Goal: Transaction & Acquisition: Purchase product/service

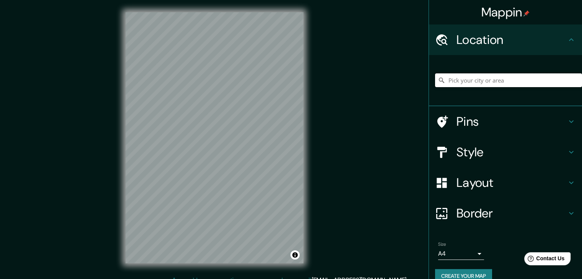
click at [482, 77] on input "Pick your city or area" at bounding box center [508, 80] width 147 height 14
click at [476, 74] on input "Pick your city or area" at bounding box center [508, 80] width 147 height 14
paste input "Region de [GEOGRAPHIC_DATA], [GEOGRAPHIC_DATA], [PERSON_NAME][GEOGRAPHIC_DATA]."
type input "[PERSON_NAME][GEOGRAPHIC_DATA], [GEOGRAPHIC_DATA], [GEOGRAPHIC_DATA]"
click at [459, 146] on h4 "Style" at bounding box center [511, 152] width 110 height 15
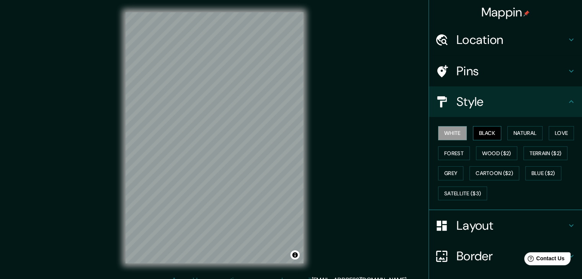
click at [483, 133] on button "Black" at bounding box center [487, 133] width 29 height 14
click at [450, 132] on button "White" at bounding box center [452, 133] width 29 height 14
click at [526, 128] on button "Natural" at bounding box center [524, 133] width 35 height 14
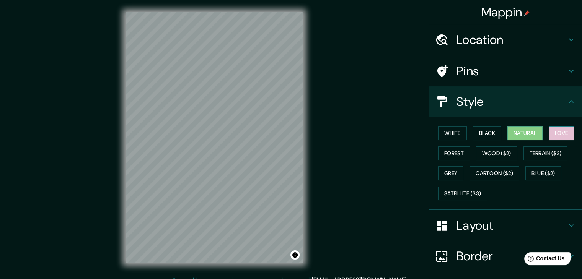
click at [548, 134] on button "Love" at bounding box center [560, 133] width 25 height 14
click at [450, 130] on button "White" at bounding box center [452, 133] width 29 height 14
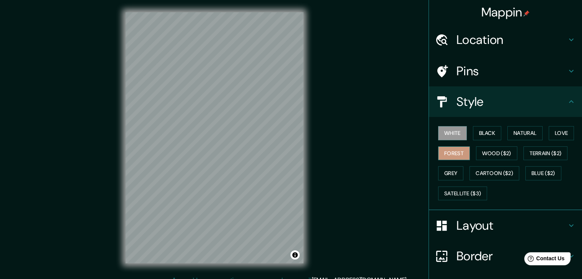
click at [455, 152] on button "Forest" at bounding box center [454, 153] width 32 height 14
click at [494, 153] on button "Wood ($2)" at bounding box center [496, 153] width 41 height 14
drag, startPoint x: 543, startPoint y: 150, endPoint x: 544, endPoint y: 161, distance: 11.5
click at [543, 150] on button "Terrain ($2)" at bounding box center [545, 153] width 44 height 14
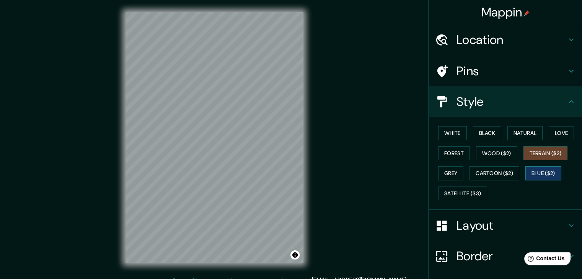
click at [542, 172] on button "Blue ($2)" at bounding box center [543, 173] width 36 height 14
drag, startPoint x: 497, startPoint y: 172, endPoint x: 493, endPoint y: 172, distance: 4.2
click at [496, 172] on button "Cartoon ($2)" at bounding box center [494, 173] width 50 height 14
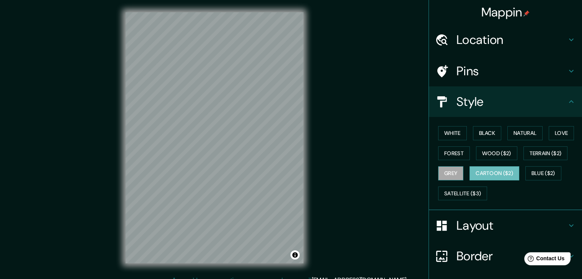
click at [448, 174] on button "Grey" at bounding box center [450, 173] width 25 height 14
click at [450, 193] on button "Satellite ($3)" at bounding box center [462, 194] width 49 height 14
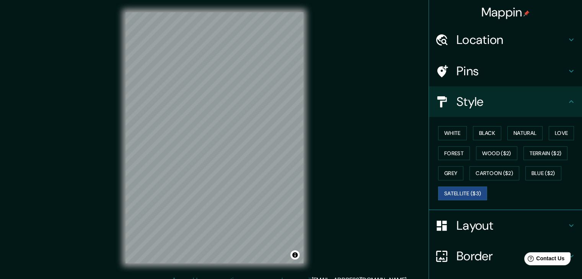
click at [446, 181] on div "White Black Natural Love Forest Wood ($2) Terrain ($2) Grey Cartoon ($2) Blue (…" at bounding box center [508, 163] width 147 height 80
click at [451, 176] on button "Grey" at bounding box center [450, 173] width 25 height 14
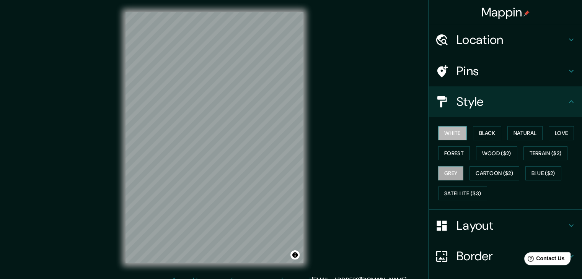
click at [457, 133] on button "White" at bounding box center [452, 133] width 29 height 14
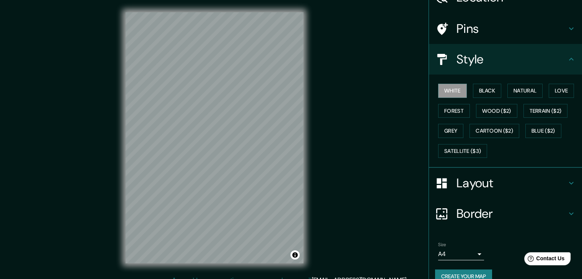
scroll to position [55, 0]
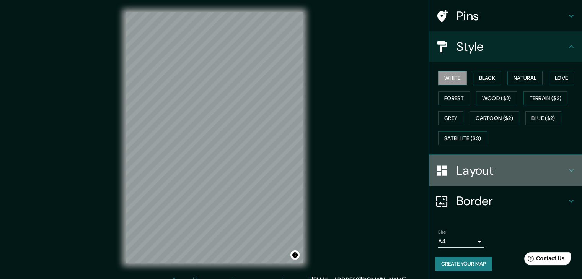
click at [479, 177] on h4 "Layout" at bounding box center [511, 170] width 110 height 15
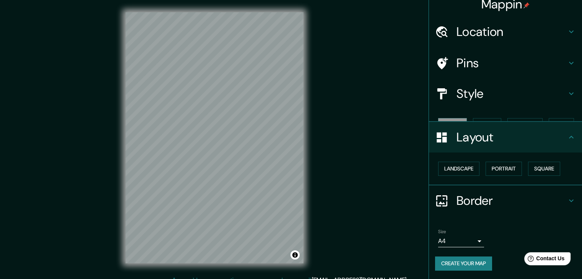
scroll to position [0, 0]
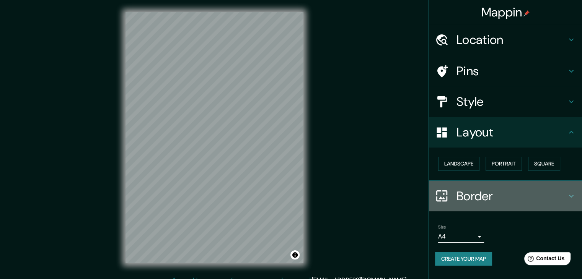
click at [464, 197] on h4 "Border" at bounding box center [511, 196] width 110 height 15
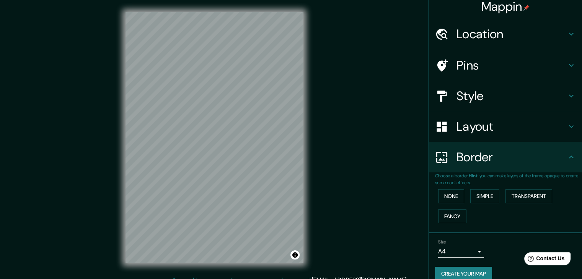
scroll to position [16, 0]
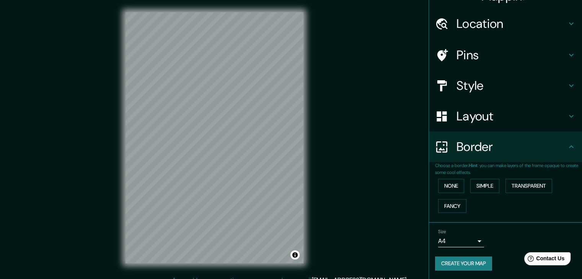
click at [471, 260] on button "Create your map" at bounding box center [463, 264] width 57 height 14
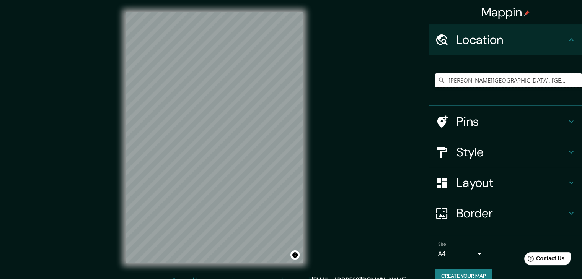
click at [509, 77] on input "[PERSON_NAME][GEOGRAPHIC_DATA], [GEOGRAPHIC_DATA], [GEOGRAPHIC_DATA]" at bounding box center [508, 80] width 147 height 14
click at [553, 79] on input "[PERSON_NAME][GEOGRAPHIC_DATA], [GEOGRAPHIC_DATA], [GEOGRAPHIC_DATA]" at bounding box center [508, 80] width 147 height 14
click at [306, 138] on div "© Mapbox © OpenStreetMap Improve this map" at bounding box center [214, 138] width 202 height 276
click at [516, 73] on div "[PERSON_NAME][GEOGRAPHIC_DATA], [GEOGRAPHIC_DATA], [GEOGRAPHIC_DATA]" at bounding box center [508, 80] width 147 height 38
drag, startPoint x: 548, startPoint y: 76, endPoint x: 559, endPoint y: 77, distance: 10.8
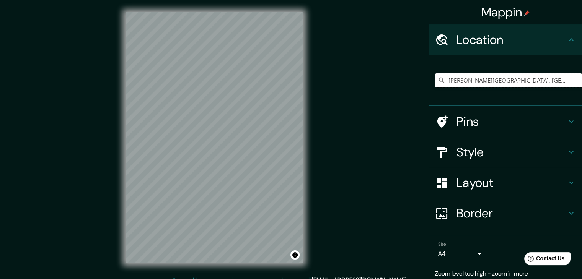
click at [548, 77] on input "[PERSON_NAME][GEOGRAPHIC_DATA], [GEOGRAPHIC_DATA], [GEOGRAPHIC_DATA]" at bounding box center [508, 80] width 147 height 14
click at [558, 78] on input "[PERSON_NAME][GEOGRAPHIC_DATA], [GEOGRAPHIC_DATA], [GEOGRAPHIC_DATA]" at bounding box center [508, 80] width 147 height 14
type input "[PERSON_NAME][GEOGRAPHIC_DATA], [GEOGRAPHIC_DATA], [GEOGRAPHIC_DATA]"
drag, startPoint x: 563, startPoint y: 83, endPoint x: 409, endPoint y: 81, distance: 153.4
click at [366, 94] on div "Mappin Location Viña del Mar, Región de Valparaíso, Chile Pins Style Layout Bor…" at bounding box center [291, 144] width 582 height 288
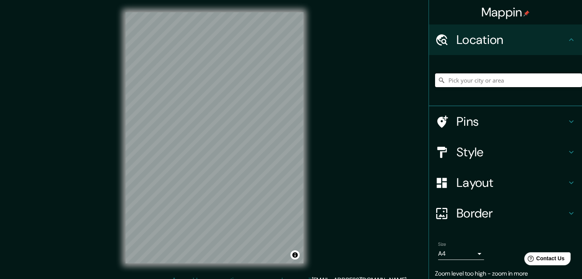
paste input "Region de [GEOGRAPHIC_DATA], [GEOGRAPHIC_DATA], [PERSON_NAME][GEOGRAPHIC_DATA]."
type input "[PERSON_NAME][GEOGRAPHIC_DATA], [GEOGRAPHIC_DATA], [GEOGRAPHIC_DATA]"
click at [475, 121] on h4 "Pins" at bounding box center [511, 121] width 110 height 15
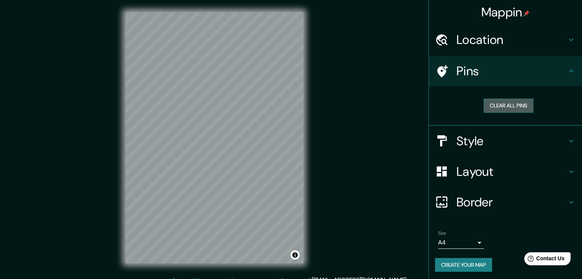
click at [522, 108] on button "Clear all pins" at bounding box center [508, 106] width 50 height 14
click at [511, 106] on button "Clear all pins" at bounding box center [508, 106] width 50 height 14
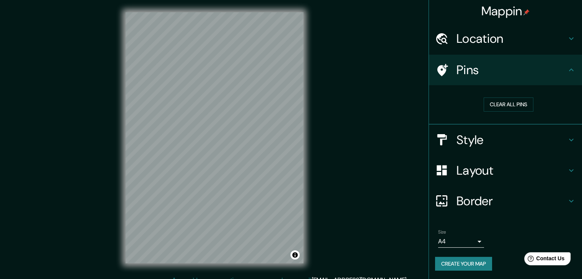
scroll to position [2, 0]
click at [519, 101] on button "Clear all pins" at bounding box center [508, 104] width 50 height 14
click at [518, 101] on button "Clear all pins" at bounding box center [508, 104] width 50 height 14
click at [496, 143] on h4 "Style" at bounding box center [511, 139] width 110 height 15
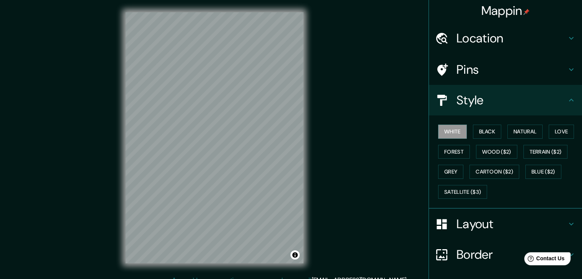
click at [499, 72] on h4 "Pins" at bounding box center [511, 69] width 110 height 15
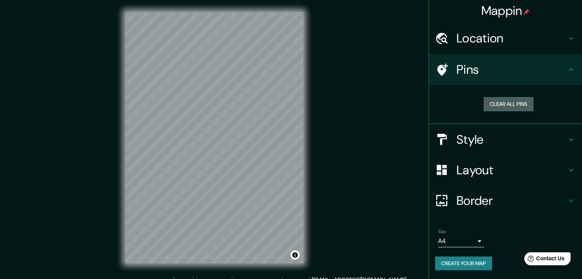
click at [506, 102] on button "Clear all pins" at bounding box center [508, 104] width 50 height 14
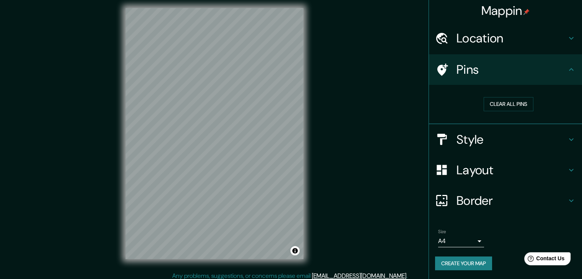
scroll to position [9, 0]
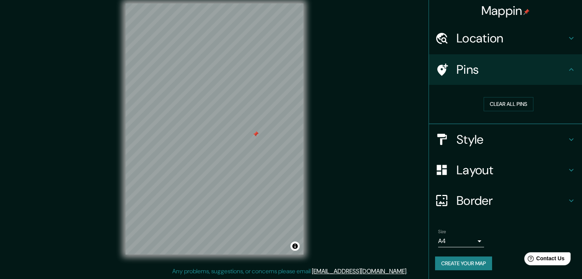
click at [470, 259] on button "Create your map" at bounding box center [463, 264] width 57 height 14
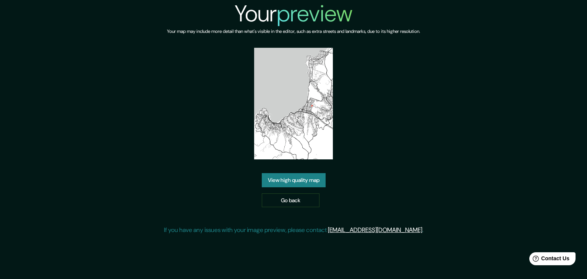
click at [317, 181] on link "View high quality map" at bounding box center [294, 180] width 64 height 14
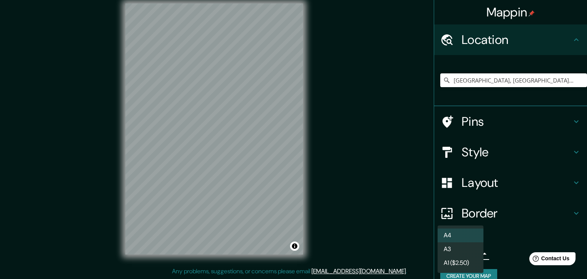
click at [467, 254] on body "Mappin Location Viña del Mar, Región de Valparaíso, Chile Pins Style Layout Bor…" at bounding box center [293, 130] width 587 height 279
click at [465, 248] on li "A3" at bounding box center [461, 249] width 46 height 14
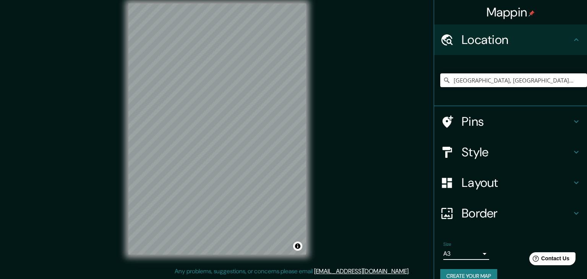
click at [464, 255] on body "Mappin Location Viña del Mar, Región de Valparaíso, Chile Pins Style Layout Bor…" at bounding box center [293, 130] width 587 height 279
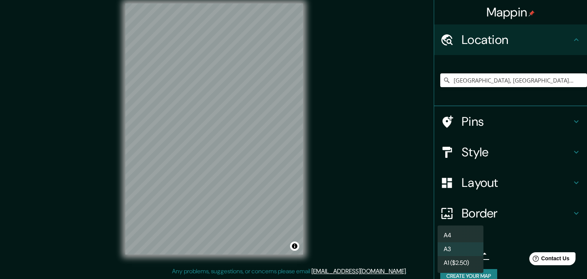
click at [460, 231] on li "A4" at bounding box center [461, 236] width 46 height 14
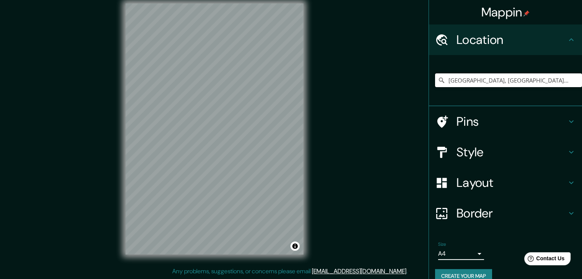
click at [548, 77] on input "[PERSON_NAME][GEOGRAPHIC_DATA], [GEOGRAPHIC_DATA], [GEOGRAPHIC_DATA]" at bounding box center [508, 80] width 147 height 14
click at [561, 80] on input "[PERSON_NAME][GEOGRAPHIC_DATA], [GEOGRAPHIC_DATA], [GEOGRAPHIC_DATA]" at bounding box center [508, 80] width 147 height 14
type input "[PERSON_NAME][GEOGRAPHIC_DATA], [GEOGRAPHIC_DATA], [GEOGRAPHIC_DATA]"
drag, startPoint x: 569, startPoint y: 80, endPoint x: 353, endPoint y: 94, distance: 216.6
click at [372, 94] on div "Mappin Location Viña del Mar, Región de Valparaíso, Chile Pins Style Layout Bor…" at bounding box center [291, 135] width 582 height 288
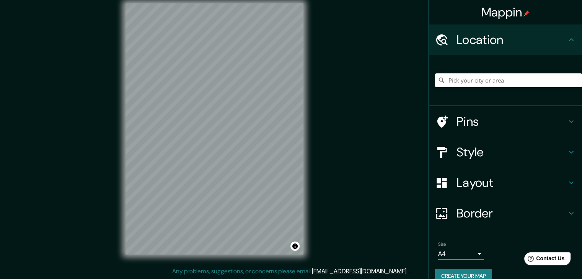
paste input "Region de [GEOGRAPHIC_DATA], [GEOGRAPHIC_DATA], [PERSON_NAME][GEOGRAPHIC_DATA]."
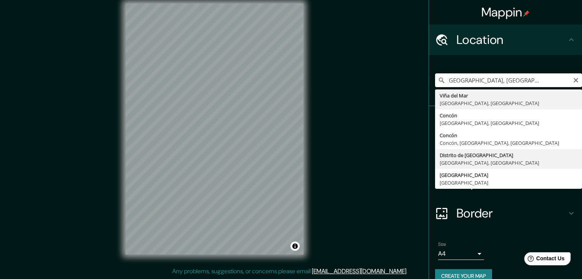
type input "[PERSON_NAME][GEOGRAPHIC_DATA], [GEOGRAPHIC_DATA], [GEOGRAPHIC_DATA]"
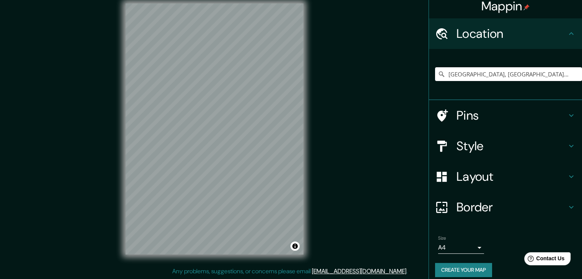
scroll to position [13, 0]
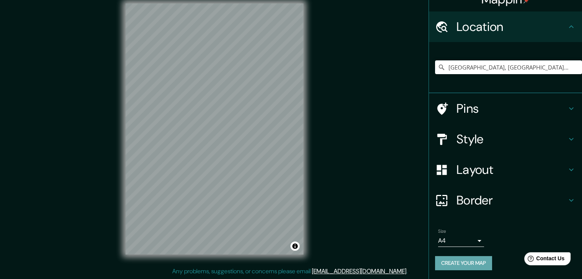
click at [470, 257] on button "Create your map" at bounding box center [463, 263] width 57 height 14
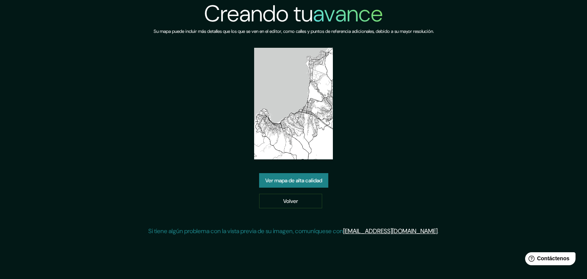
click at [319, 179] on font "Ver mapa de alta calidad" at bounding box center [293, 180] width 57 height 7
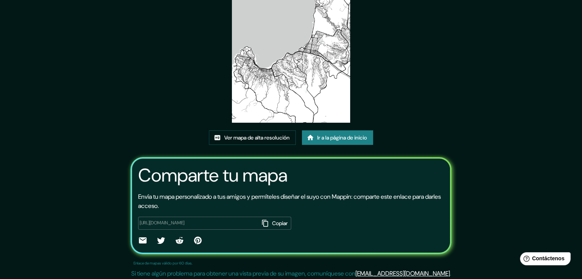
scroll to position [80, 0]
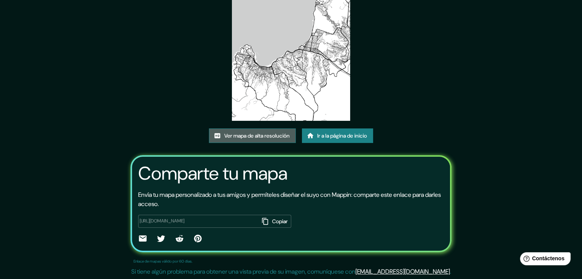
click at [271, 135] on font "Ver mapa de alta resolución" at bounding box center [256, 135] width 65 height 7
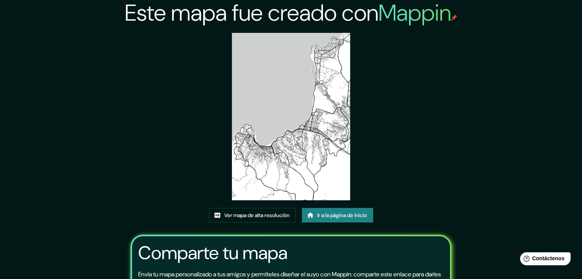
scroll to position [0, 0]
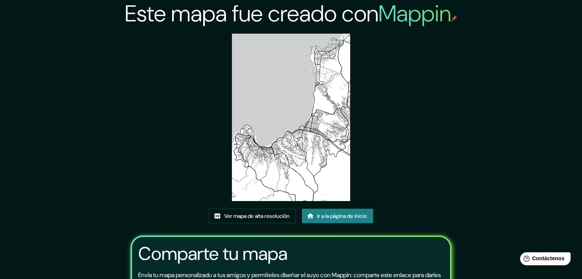
click at [500, 0] on div "Este mapa fue creado con Mappin Ver mapa de alta resolución Ir a la página de i…" at bounding box center [291, 180] width 582 height 360
click at [487, 176] on div "Este mapa fue creado con Mappin Ver mapa de alta resolución Ir a la página de i…" at bounding box center [291, 180] width 582 height 360
click at [341, 117] on img at bounding box center [291, 117] width 119 height 167
click at [254, 215] on font "Ver mapa de alta resolución" at bounding box center [256, 216] width 65 height 7
click at [372, 211] on link "Ir a la página de inicio" at bounding box center [337, 216] width 71 height 15
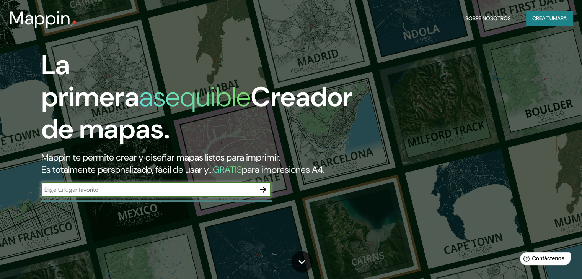
click at [125, 194] on input "text" at bounding box center [148, 189] width 214 height 9
click at [177, 194] on input "text" at bounding box center [148, 189] width 214 height 9
paste input "Region de [GEOGRAPHIC_DATA], [GEOGRAPHIC_DATA], [PERSON_NAME][GEOGRAPHIC_DATA]."
type input "Region de [GEOGRAPHIC_DATA], [GEOGRAPHIC_DATA], [PERSON_NAME][GEOGRAPHIC_DATA]."
click at [267, 194] on icon "button" at bounding box center [263, 189] width 9 height 9
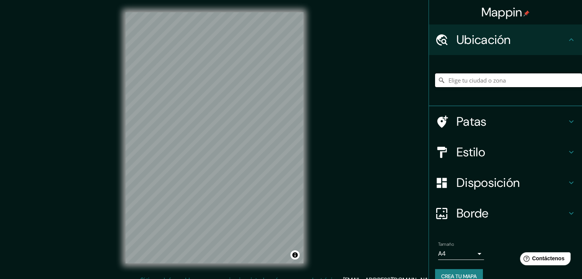
click at [502, 81] on input "Elige tu ciudad o zona" at bounding box center [508, 80] width 147 height 14
paste input "Region de [GEOGRAPHIC_DATA], [GEOGRAPHIC_DATA], [PERSON_NAME][GEOGRAPHIC_DATA]."
type input "[PERSON_NAME][GEOGRAPHIC_DATA], [GEOGRAPHIC_DATA], [GEOGRAPHIC_DATA]"
click at [455, 254] on body "Mappin Ubicación Viña del Mar, Región de Valparaíso, Chile Viña del Mar Región …" at bounding box center [291, 139] width 582 height 279
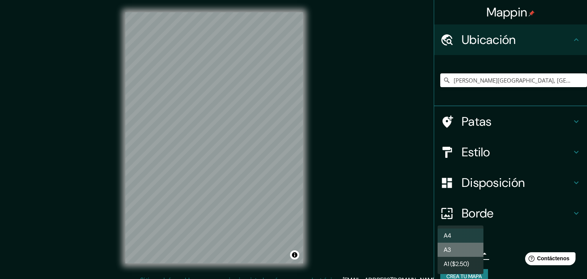
click at [476, 248] on li "A3" at bounding box center [461, 250] width 46 height 14
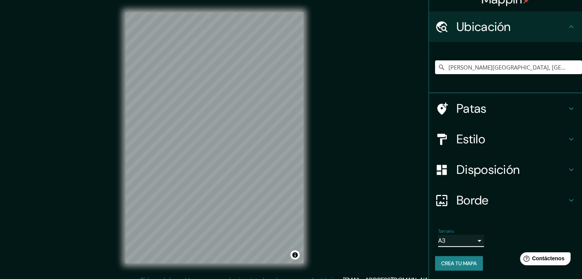
scroll to position [13, 0]
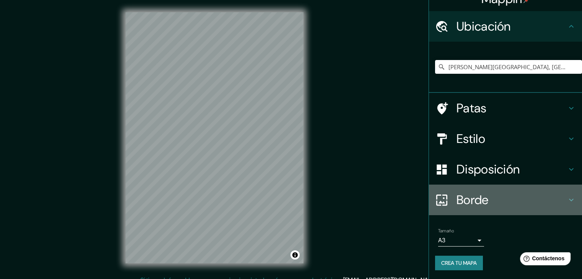
click at [459, 200] on font "Borde" at bounding box center [472, 200] width 32 height 16
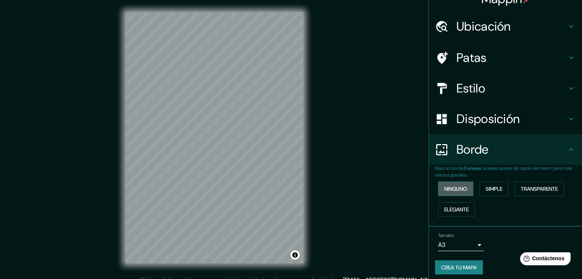
click at [460, 187] on font "Ninguno" at bounding box center [455, 188] width 23 height 7
click at [491, 190] on font "Simple" at bounding box center [493, 188] width 17 height 7
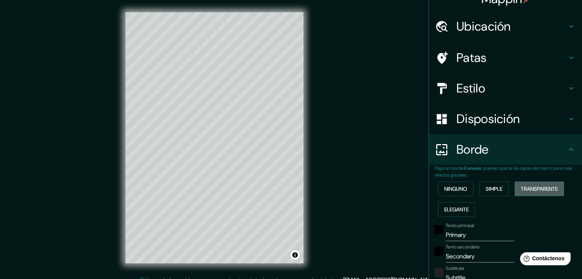
drag, startPoint x: 532, startPoint y: 187, endPoint x: 511, endPoint y: 188, distance: 20.3
click at [530, 187] on font "Transparente" at bounding box center [538, 188] width 37 height 7
click at [460, 208] on font "Elegante" at bounding box center [456, 209] width 24 height 7
click at [458, 189] on font "Ninguno" at bounding box center [455, 188] width 23 height 7
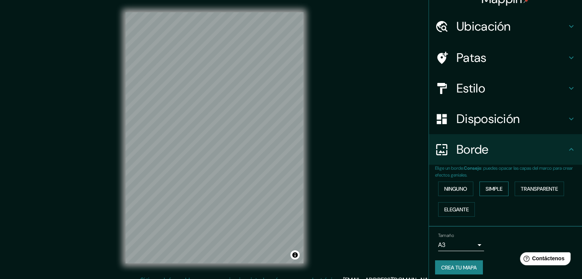
click at [485, 192] on font "Simple" at bounding box center [493, 189] width 17 height 10
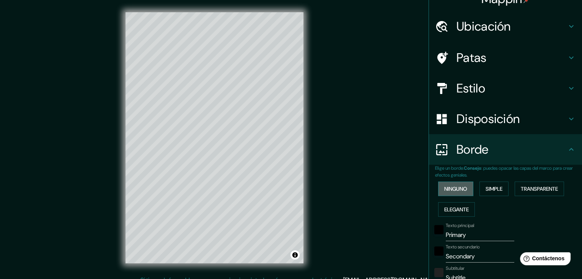
click at [450, 182] on button "Ninguno" at bounding box center [455, 189] width 35 height 15
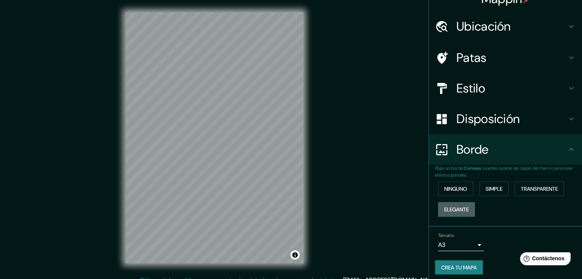
click at [458, 213] on font "Elegante" at bounding box center [456, 210] width 24 height 10
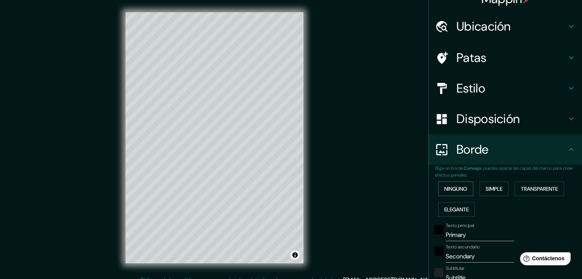
click at [454, 189] on font "Ninguno" at bounding box center [455, 188] width 23 height 7
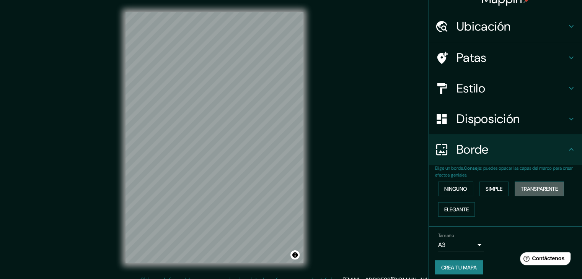
click at [542, 186] on font "Transparente" at bounding box center [538, 188] width 37 height 7
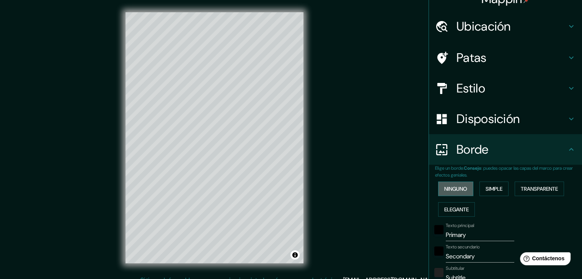
click at [458, 187] on font "Ninguno" at bounding box center [455, 188] width 23 height 7
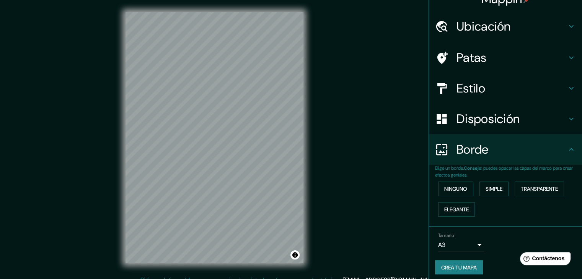
scroll to position [17, 0]
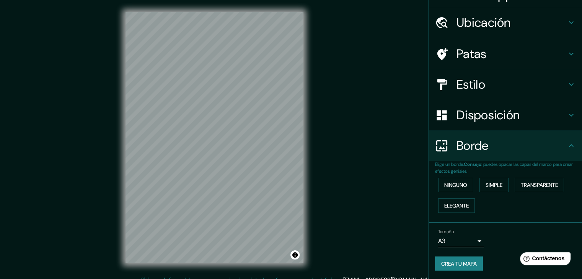
click at [460, 238] on body "Mappin Ubicación Viña del Mar, Región de Valparaíso, Chile Viña del Mar Región …" at bounding box center [291, 139] width 582 height 279
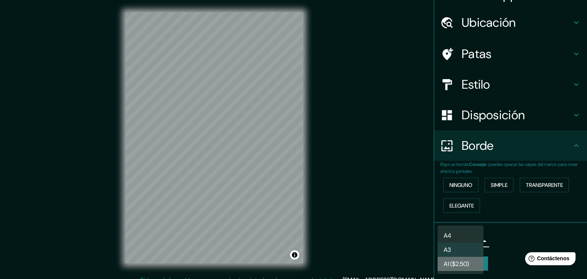
click at [463, 263] on font "A1 ($2.50)" at bounding box center [456, 264] width 25 height 8
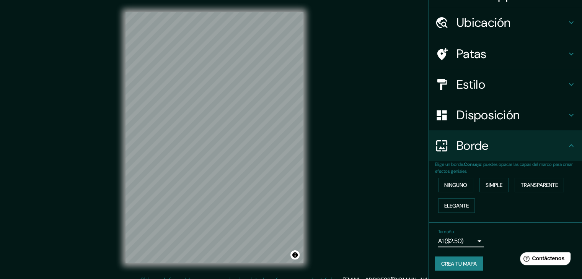
click at [469, 241] on body "Mappin Ubicación Viña del Mar, Región de Valparaíso, Chile Viña del Mar Región …" at bounding box center [291, 139] width 582 height 279
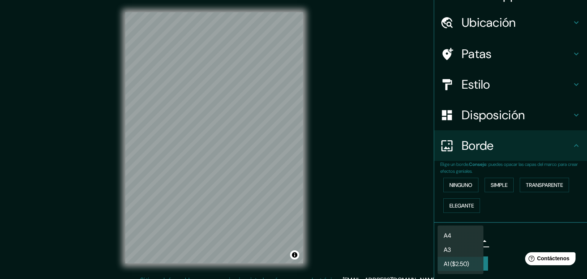
click at [474, 244] on li "A3" at bounding box center [461, 250] width 46 height 14
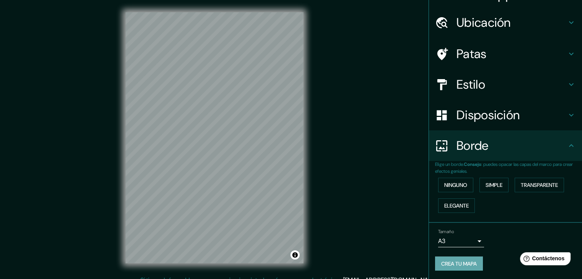
click at [451, 260] on font "Crea tu mapa" at bounding box center [459, 263] width 36 height 7
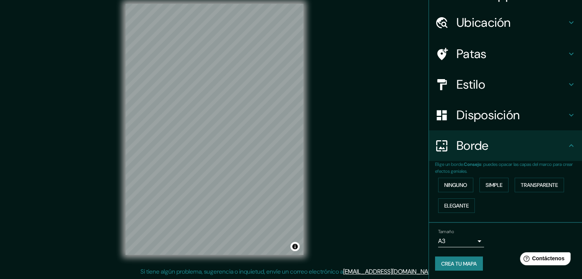
scroll to position [9, 0]
click at [463, 262] on font "Crea tu mapa" at bounding box center [459, 263] width 36 height 7
click at [450, 260] on font "Crea tu mapa" at bounding box center [459, 263] width 36 height 7
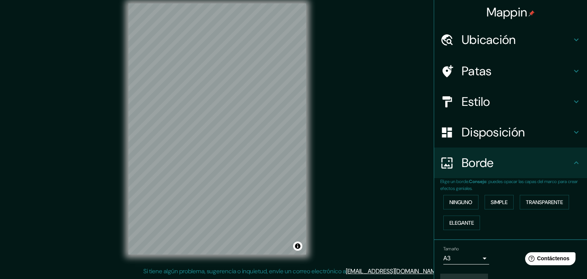
click at [444, 259] on body "Mappin Ubicación Viña del Mar, Región de Valparaíso, Chile Viña del Mar Región …" at bounding box center [293, 130] width 587 height 279
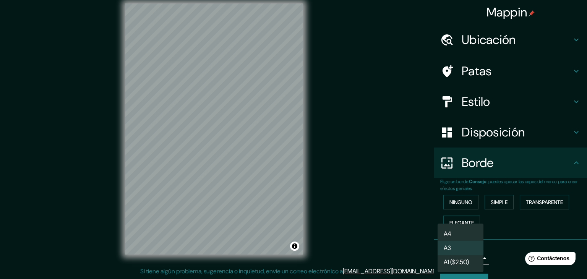
click at [464, 234] on li "A4" at bounding box center [461, 234] width 46 height 14
type input "single"
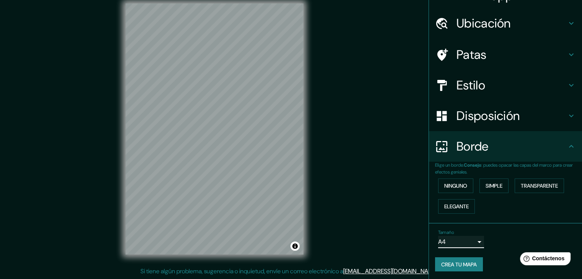
scroll to position [17, 0]
click at [466, 262] on font "Crea tu mapa" at bounding box center [459, 263] width 36 height 7
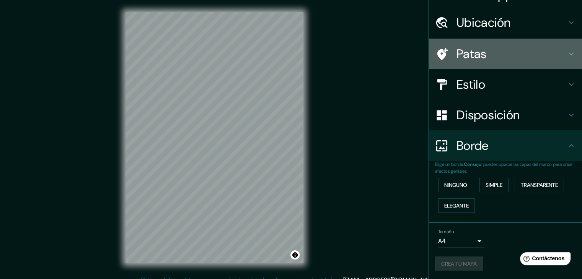
click at [475, 52] on font "Patas" at bounding box center [471, 54] width 30 height 16
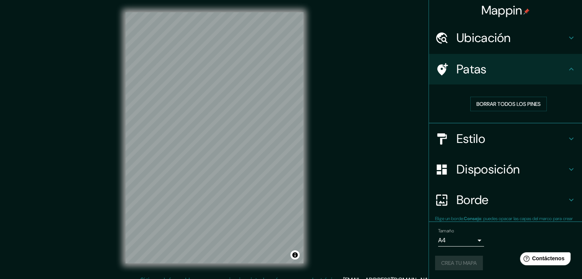
scroll to position [2, 0]
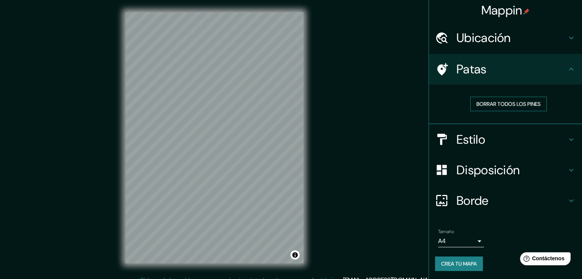
click at [506, 104] on font "Borrar todos los pines" at bounding box center [508, 104] width 64 height 7
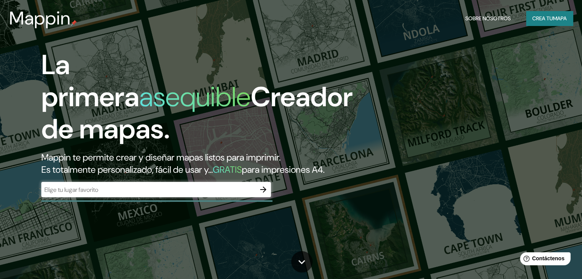
click at [267, 37] on div "La primera asequible Creador de mapas. Mappin te permite crear y diseñar mapas …" at bounding box center [291, 139] width 582 height 279
drag, startPoint x: 145, startPoint y: 201, endPoint x: 141, endPoint y: 205, distance: 5.4
click at [143, 194] on input "text" at bounding box center [148, 189] width 214 height 9
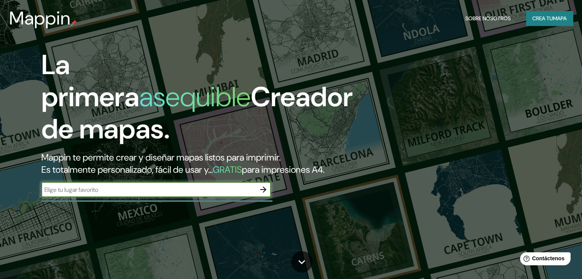
paste input "Region de Valparaiso, Comuna de Concón, Viña del mar."
type input "Region de Valparaiso, Comuna de Concón, Viña del mar."
click at [262, 194] on icon "button" at bounding box center [263, 189] width 9 height 9
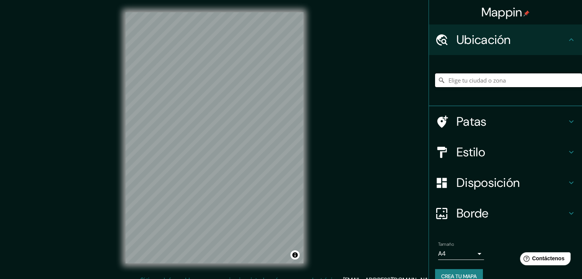
click at [486, 76] on input "Elige tu ciudad o zona" at bounding box center [508, 80] width 147 height 14
paste input "Region de Valparaiso, Comuna de Concón, Viña del mar."
type input "Viña del Mar, Región de Valparaíso, Chile"
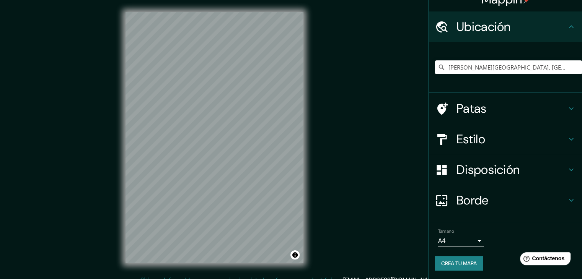
scroll to position [13, 0]
click at [462, 267] on font "Crea tu mapa" at bounding box center [459, 263] width 36 height 10
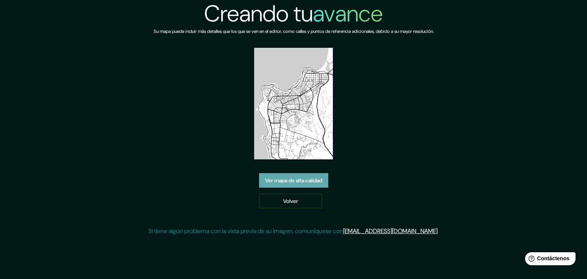
click at [326, 184] on link "Ver mapa de alta calidad" at bounding box center [293, 180] width 69 height 15
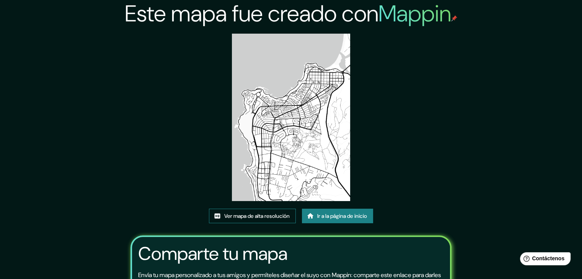
click at [281, 216] on font "Ver mapa de alta resolución" at bounding box center [256, 216] width 65 height 7
